Goal: Navigation & Orientation: Find specific page/section

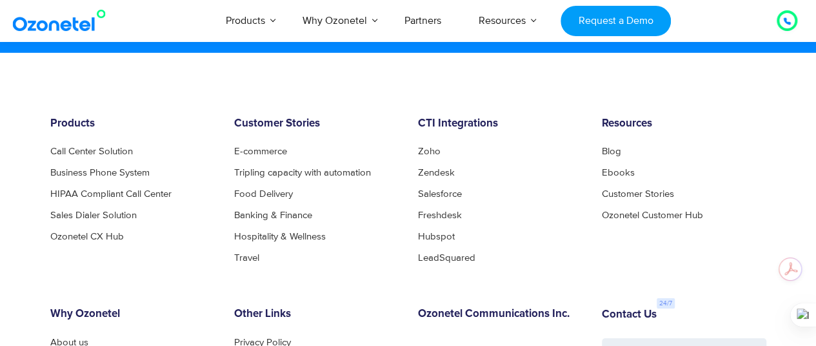
scroll to position [7029, 0]
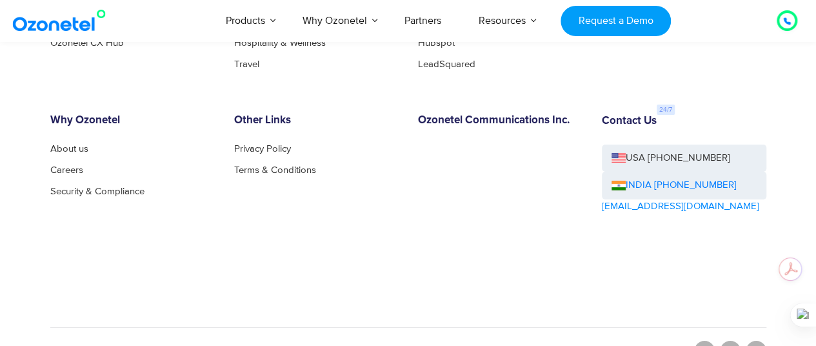
drag, startPoint x: 76, startPoint y: 163, endPoint x: 644, endPoint y: 155, distance: 568.2
click at [76, 153] on link "About us" at bounding box center [69, 149] width 38 height 10
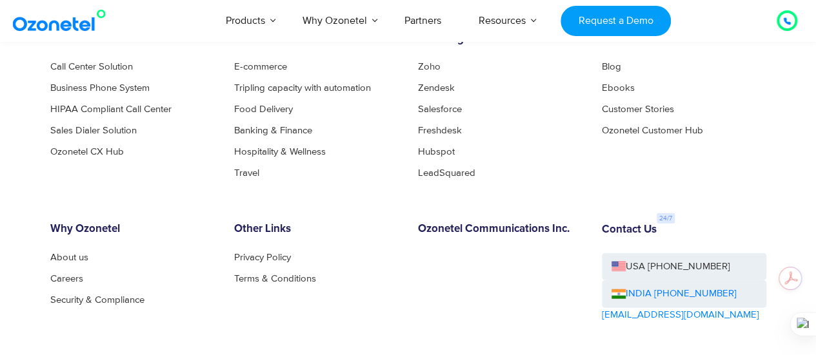
scroll to position [1356, 0]
